Goal: Transaction & Acquisition: Purchase product/service

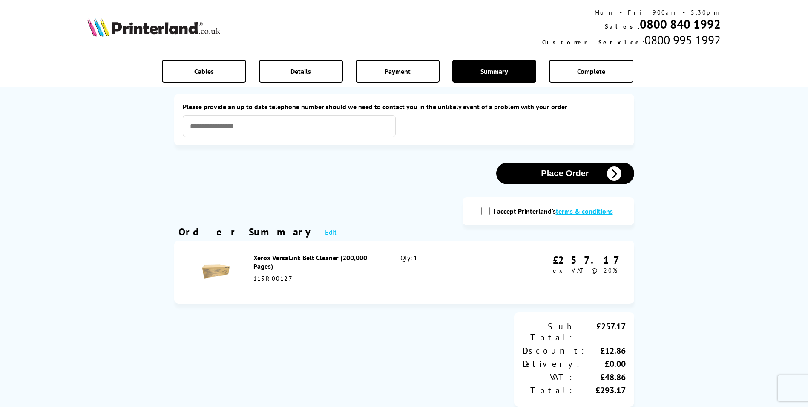
click at [486, 210] on input "I accept Printerland's terms & conditions" at bounding box center [486, 211] width 9 height 9
checkbox input "true"
click at [300, 126] on input "text" at bounding box center [289, 126] width 213 height 22
type input "**********"
click at [383, 185] on div "**********" at bounding box center [404, 347] width 469 height 676
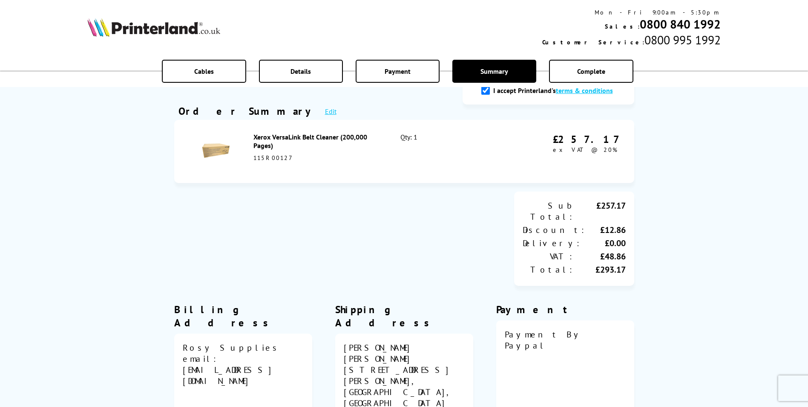
scroll to position [256, 0]
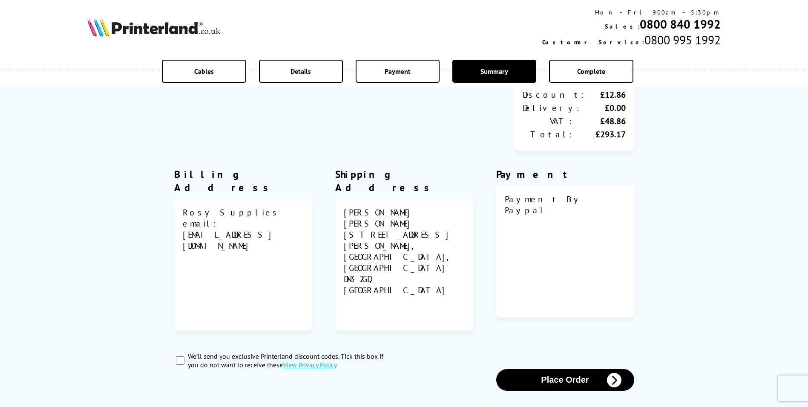
click at [174, 352] on div "We’ll send you exclusive Printerland discount codes. Tick this box if you do no…" at bounding box center [289, 360] width 230 height 17
click at [182, 356] on input "We’ll send you exclusive Printerland discount codes. Tick this box if you do no…" at bounding box center [180, 360] width 9 height 9
checkbox input "true"
click at [601, 369] on button "Place Order" at bounding box center [566, 380] width 138 height 22
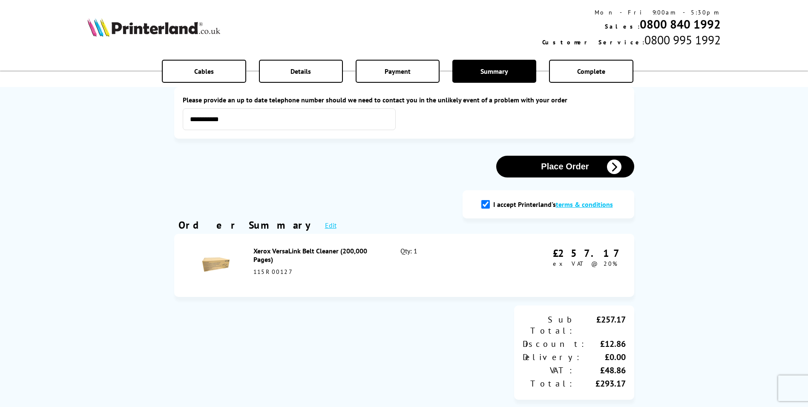
scroll to position [0, 0]
